Goal: Navigation & Orientation: Find specific page/section

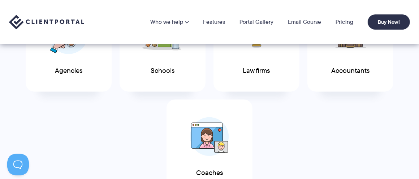
scroll to position [380, 0]
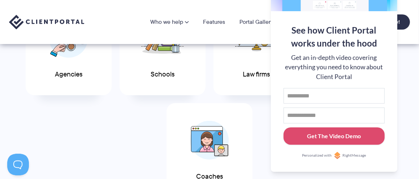
click at [407, 76] on div "Agencies Schools Law firms Accountants Coaches" at bounding box center [209, 99] width 409 height 204
click at [211, 22] on link "Features" at bounding box center [214, 22] width 22 height 6
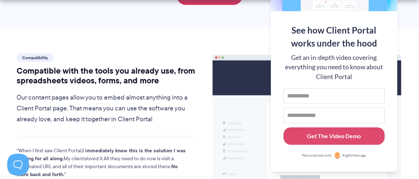
scroll to position [781, 0]
